Goal: Go to known website: Access a specific website the user already knows

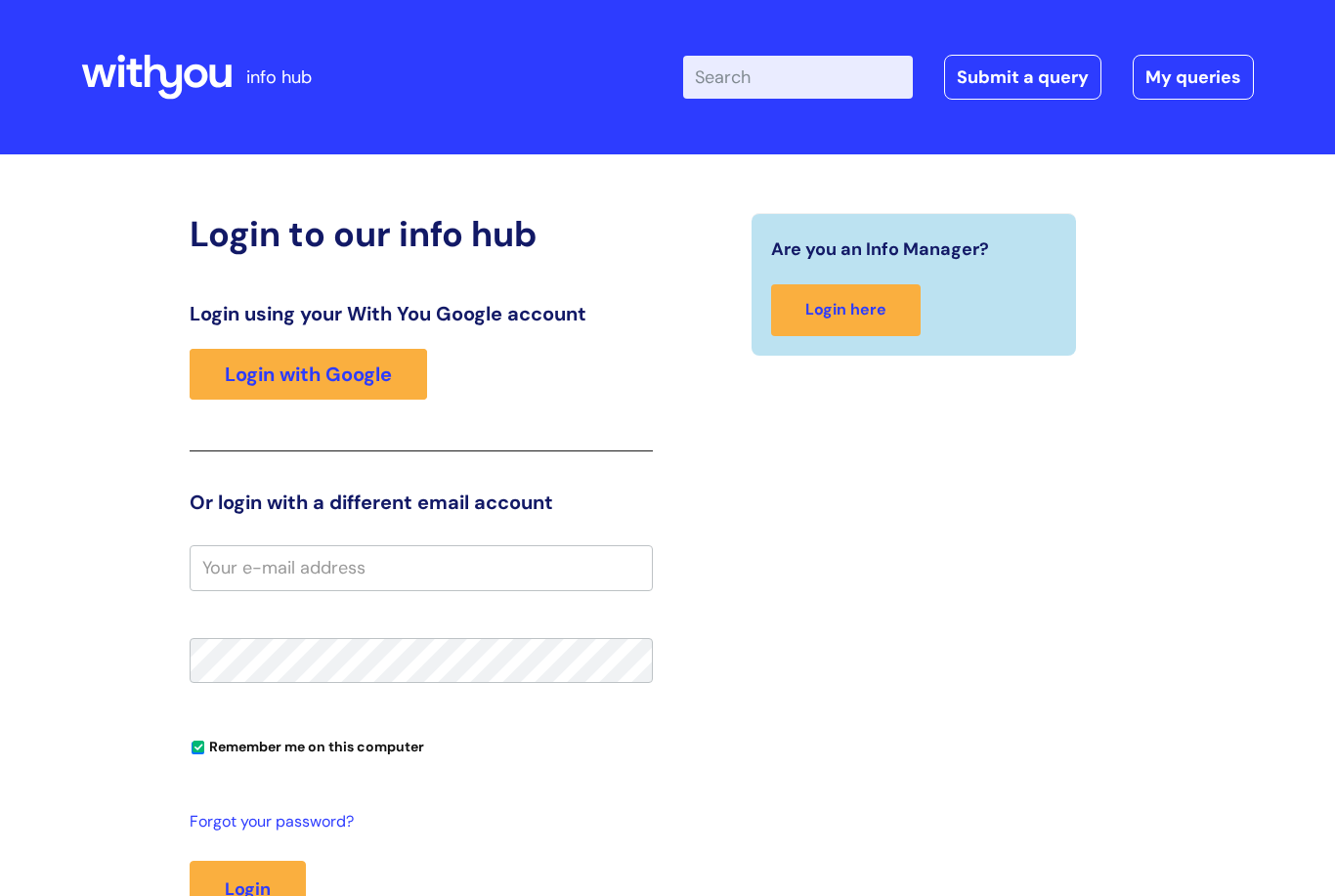
scroll to position [294, 0]
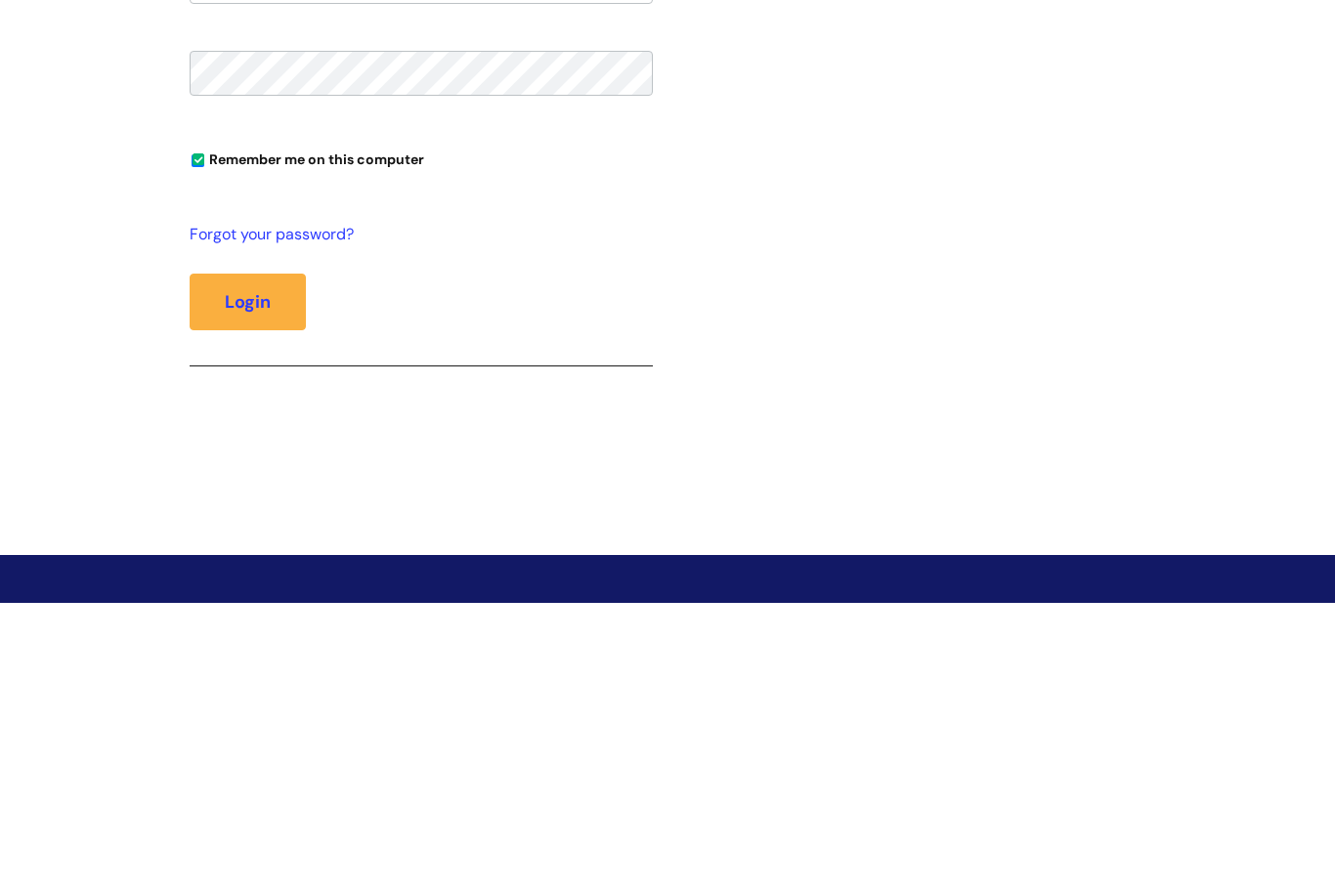
type input "[EMAIL_ADDRESS][DOMAIN_NAME]"
click at [247, 593] on button "Login" at bounding box center [247, 596] width 116 height 57
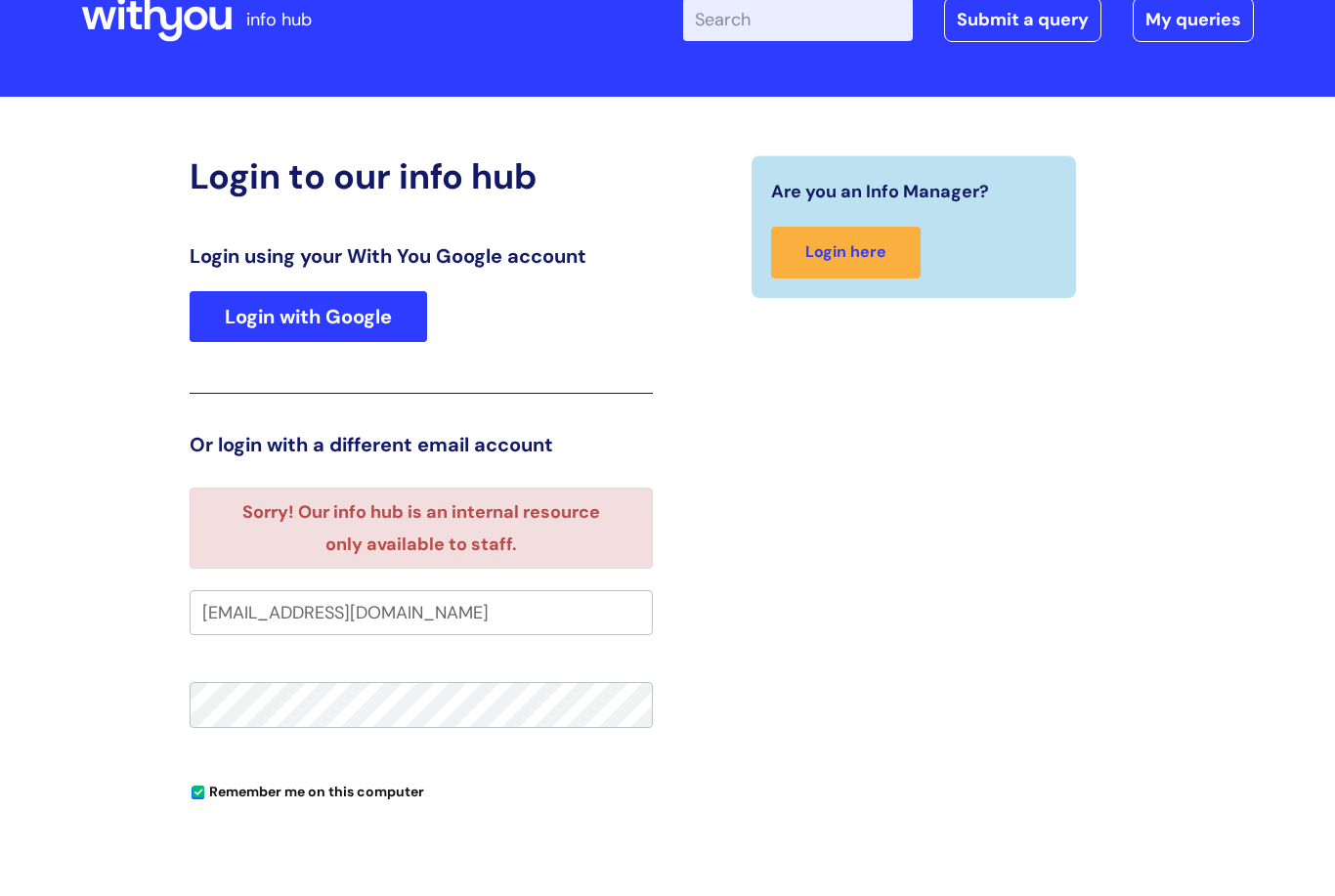
click at [402, 348] on link "Login with Google" at bounding box center [308, 374] width 238 height 51
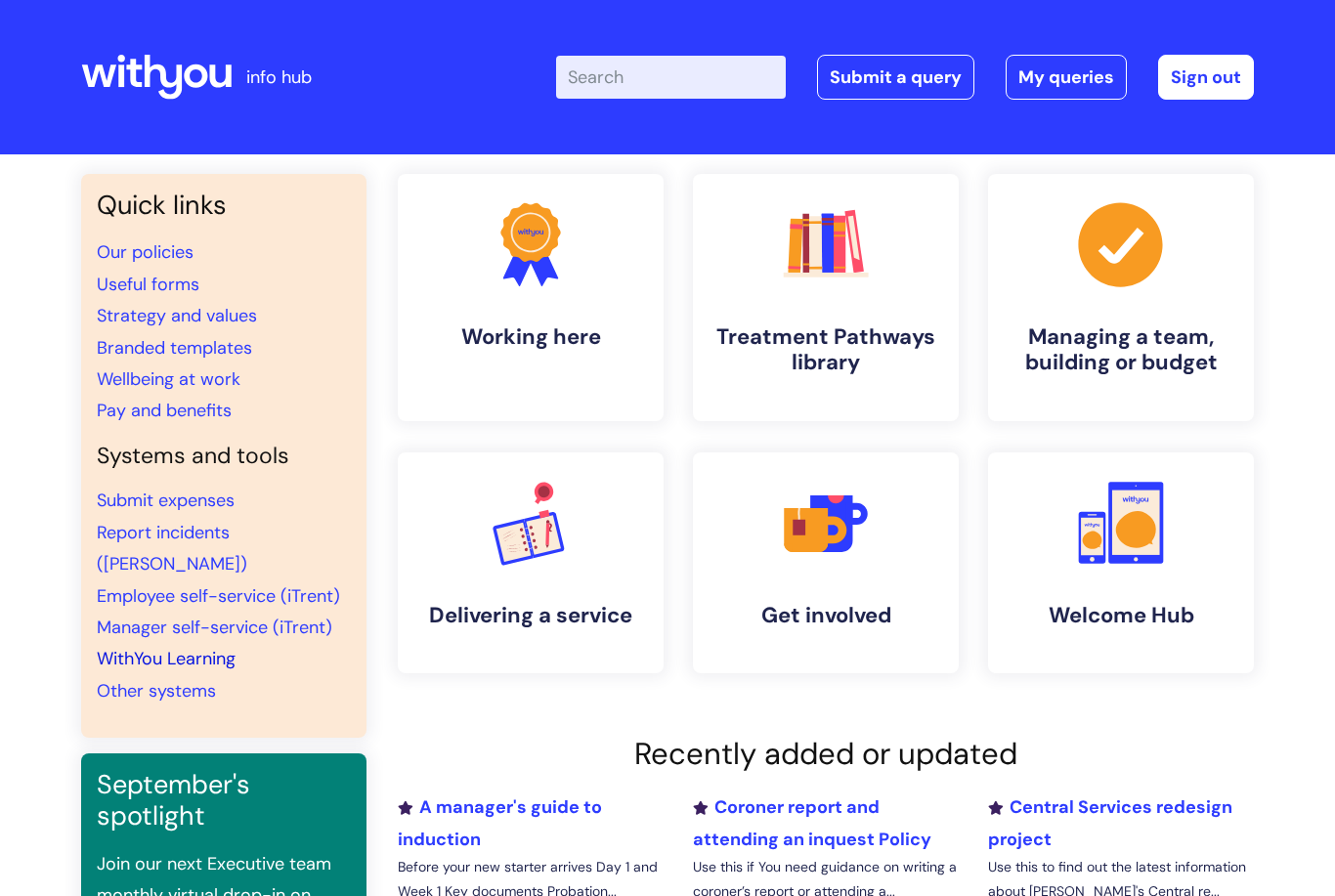
click at [101, 647] on link "WithYou Learning" at bounding box center [166, 659] width 138 height 24
click at [133, 647] on link "WithYou Learning" at bounding box center [166, 659] width 138 height 24
